Goal: Navigation & Orientation: Understand site structure

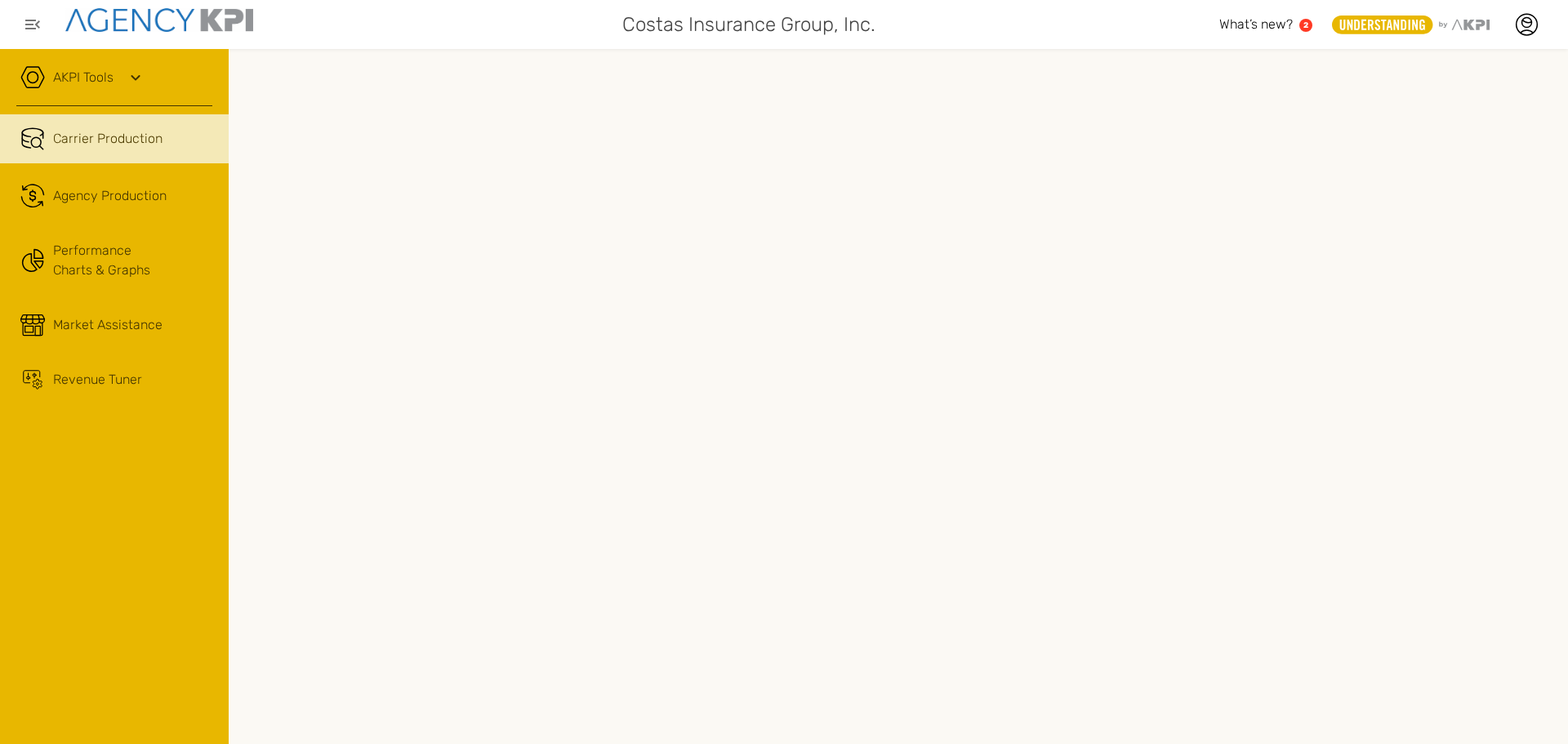
click at [138, 74] on icon at bounding box center [135, 77] width 19 height 19
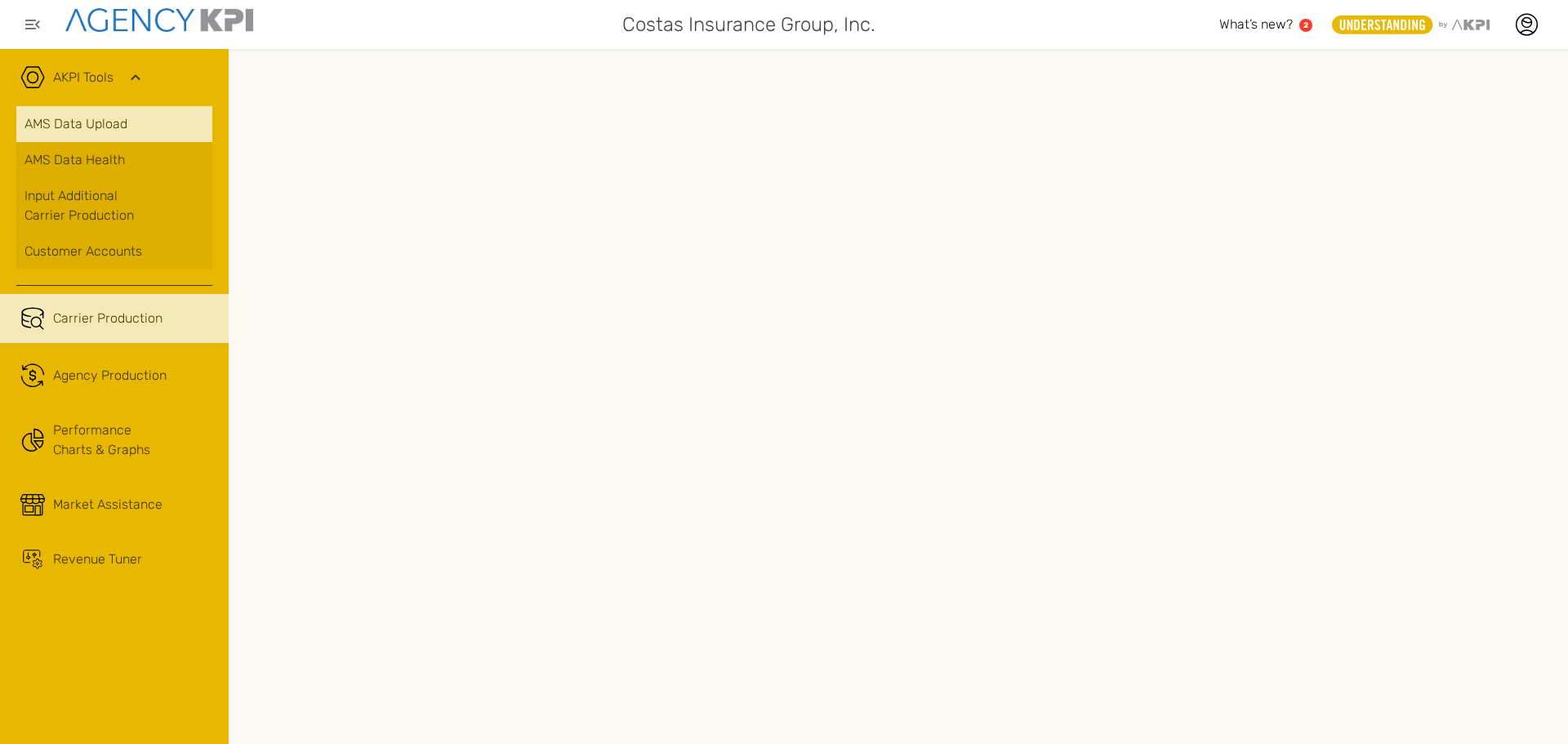
click at [88, 124] on link "AMS Data Upload" at bounding box center [115, 124] width 196 height 36
click at [82, 123] on link "AMS Data Upload" at bounding box center [115, 124] width 196 height 36
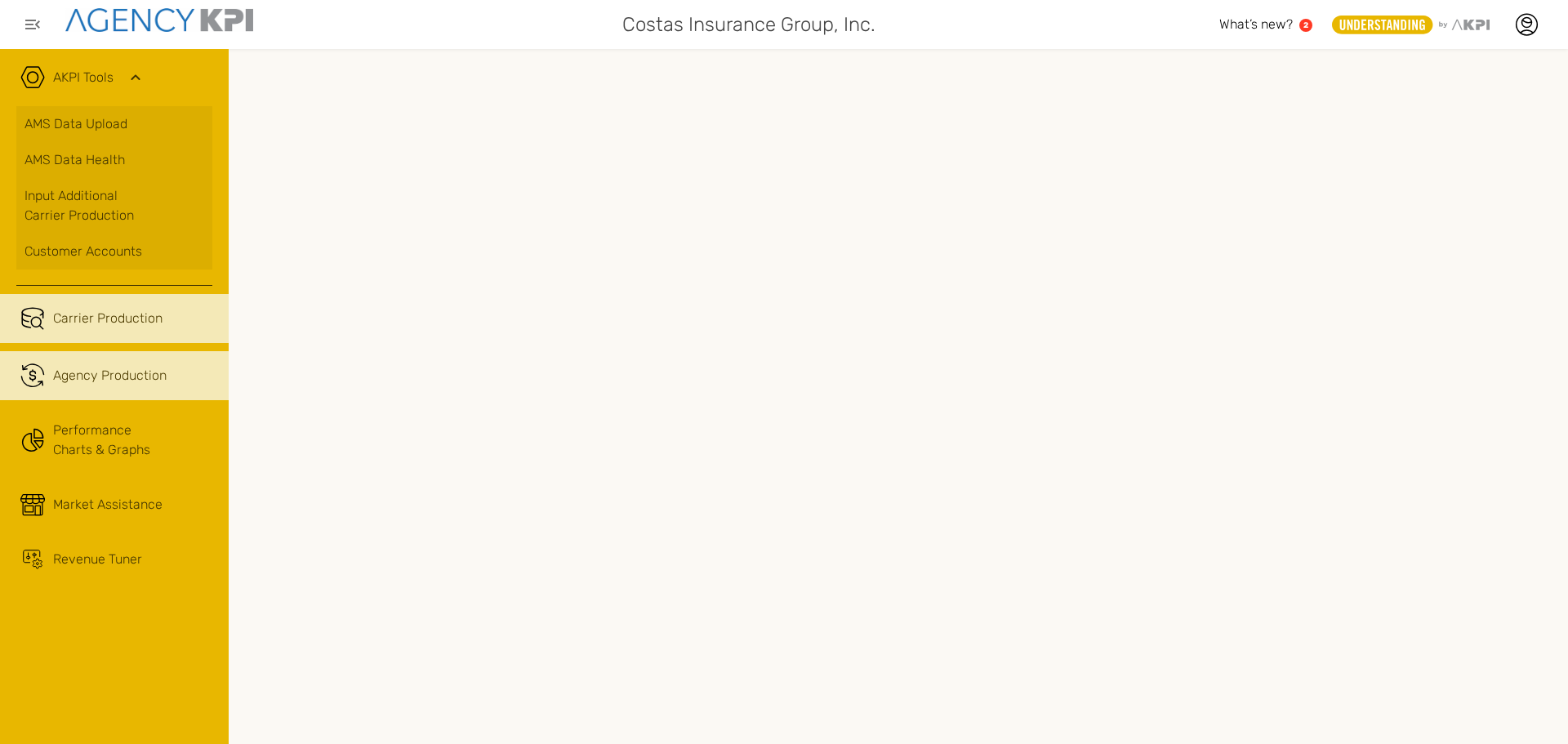
click at [131, 378] on span "Agency Production" at bounding box center [109, 375] width 114 height 19
click at [140, 317] on span "Carrier Production" at bounding box center [107, 318] width 109 height 19
click at [132, 380] on span "Agency Production" at bounding box center [109, 375] width 114 height 19
